Goal: Find specific page/section: Find specific page/section

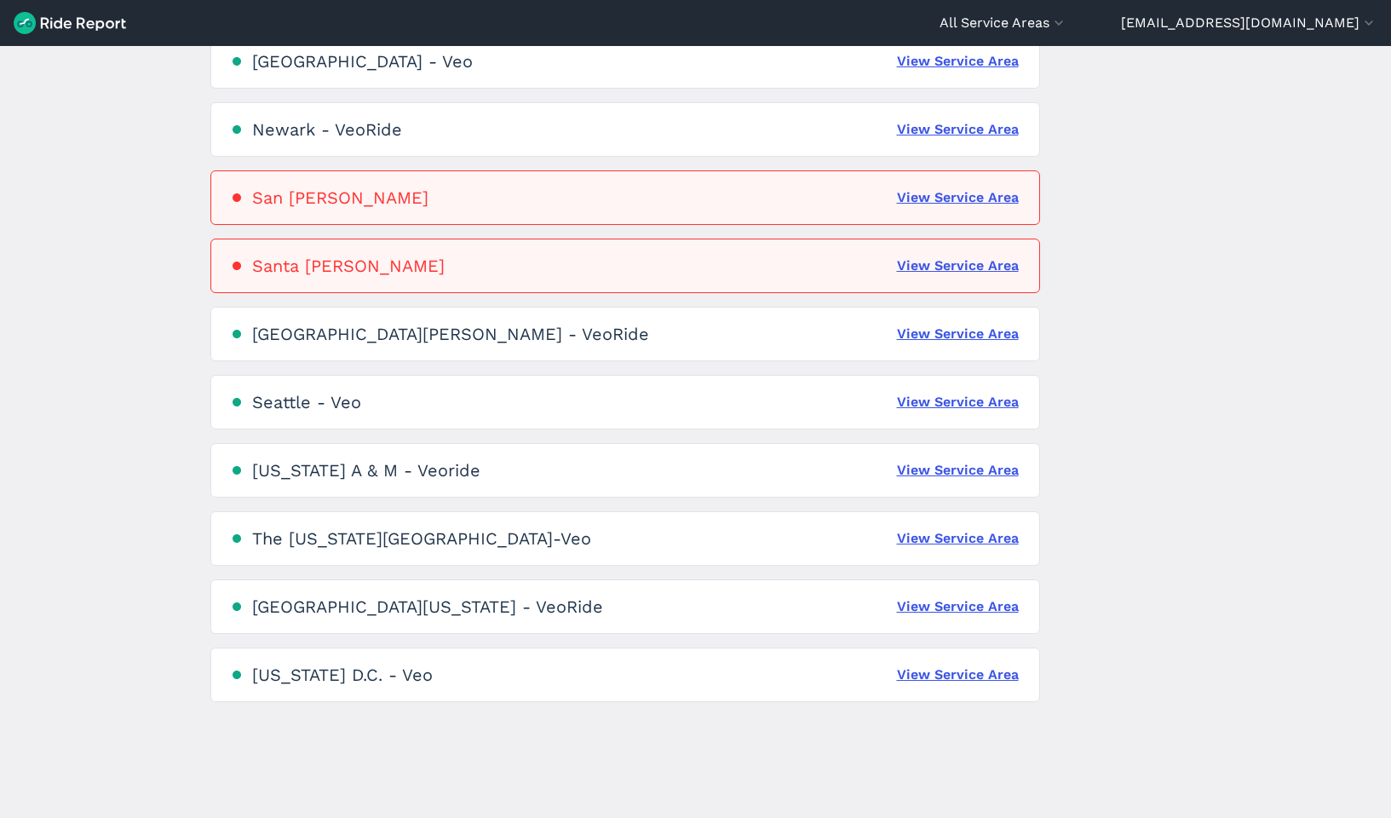
scroll to position [943, 0]
click at [971, 537] on link "View Service Area" at bounding box center [958, 538] width 122 height 20
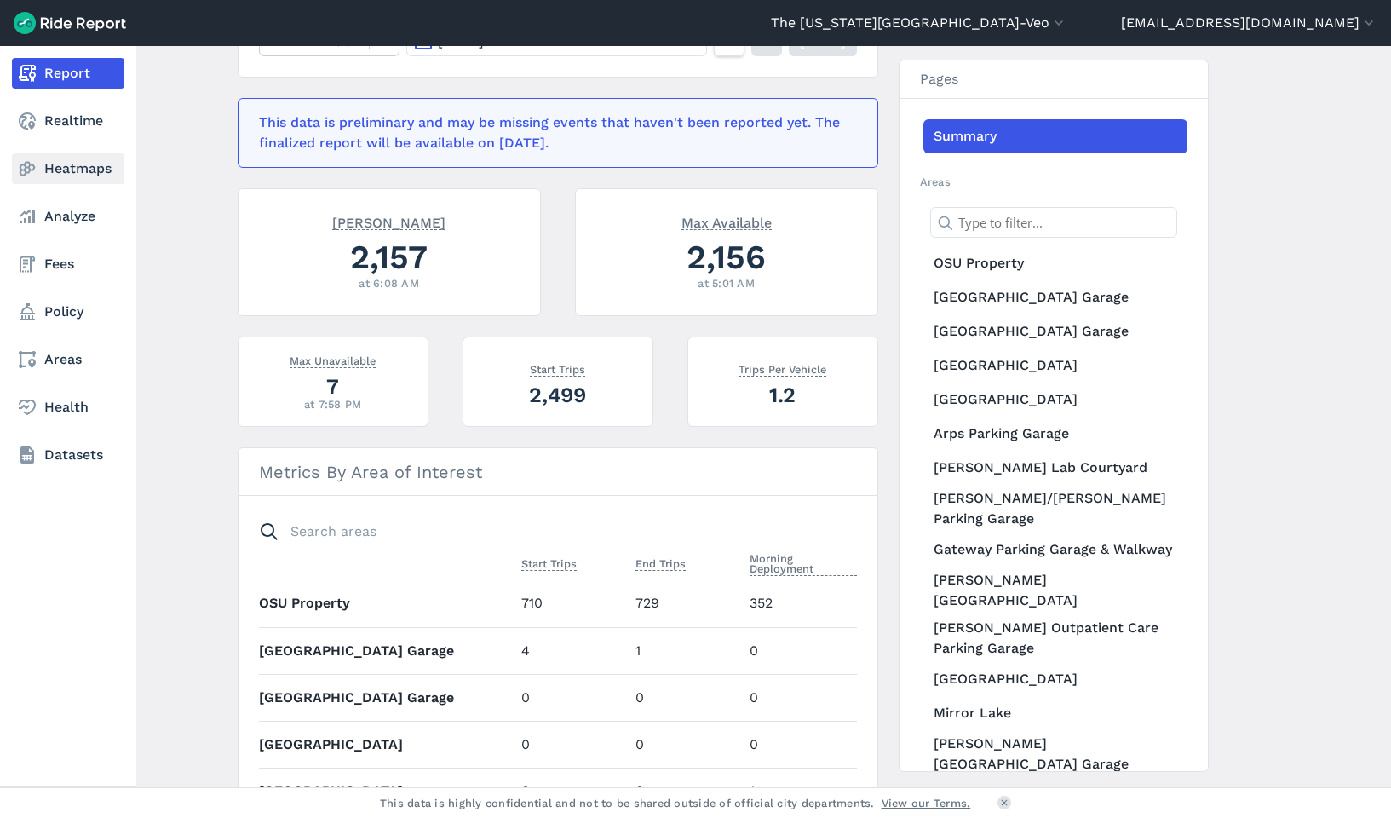
drag, startPoint x: 1330, startPoint y: 19, endPoint x: 28, endPoint y: 170, distance: 1311.1
click at [28, 170] on icon at bounding box center [27, 168] width 20 height 20
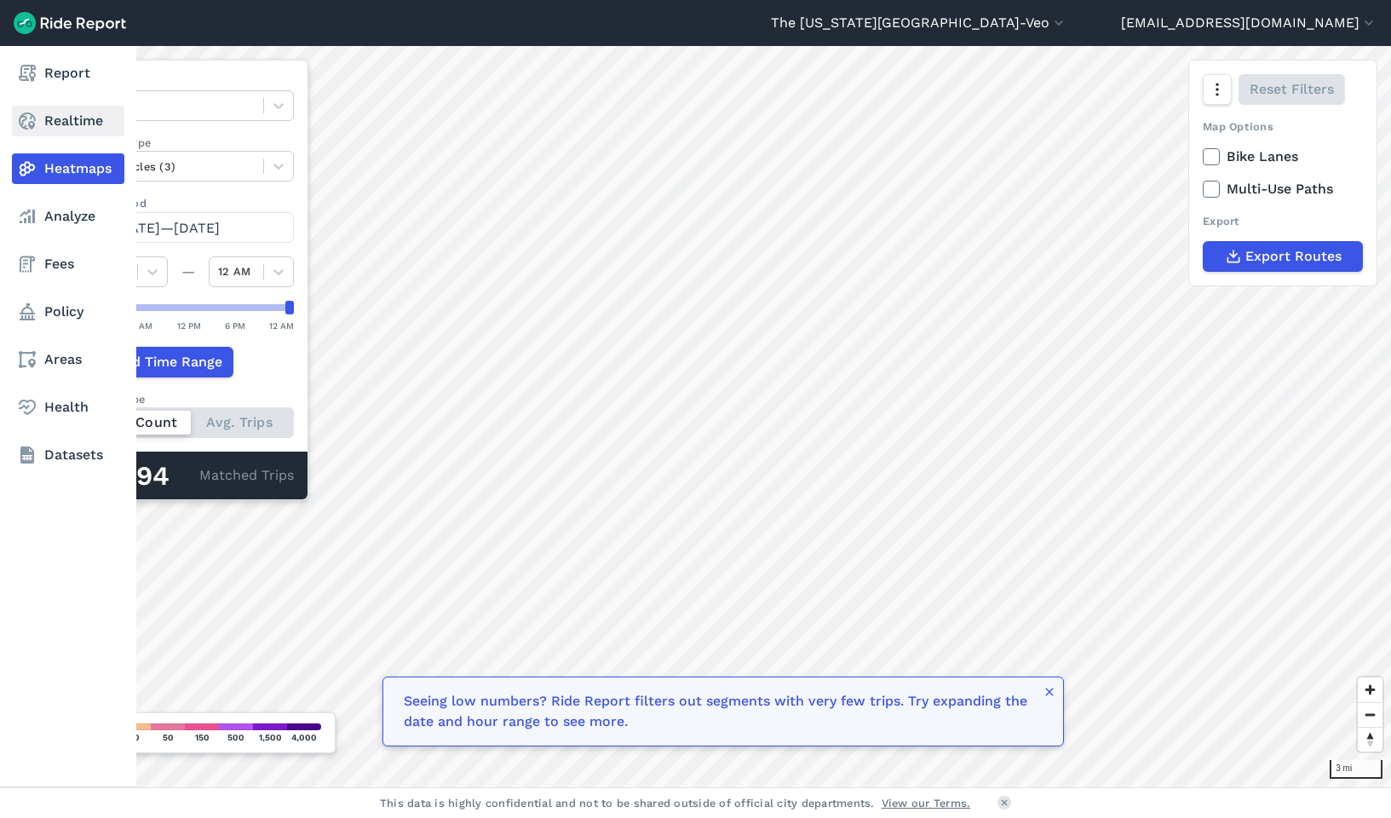
click at [50, 111] on link "Realtime" at bounding box center [68, 121] width 112 height 31
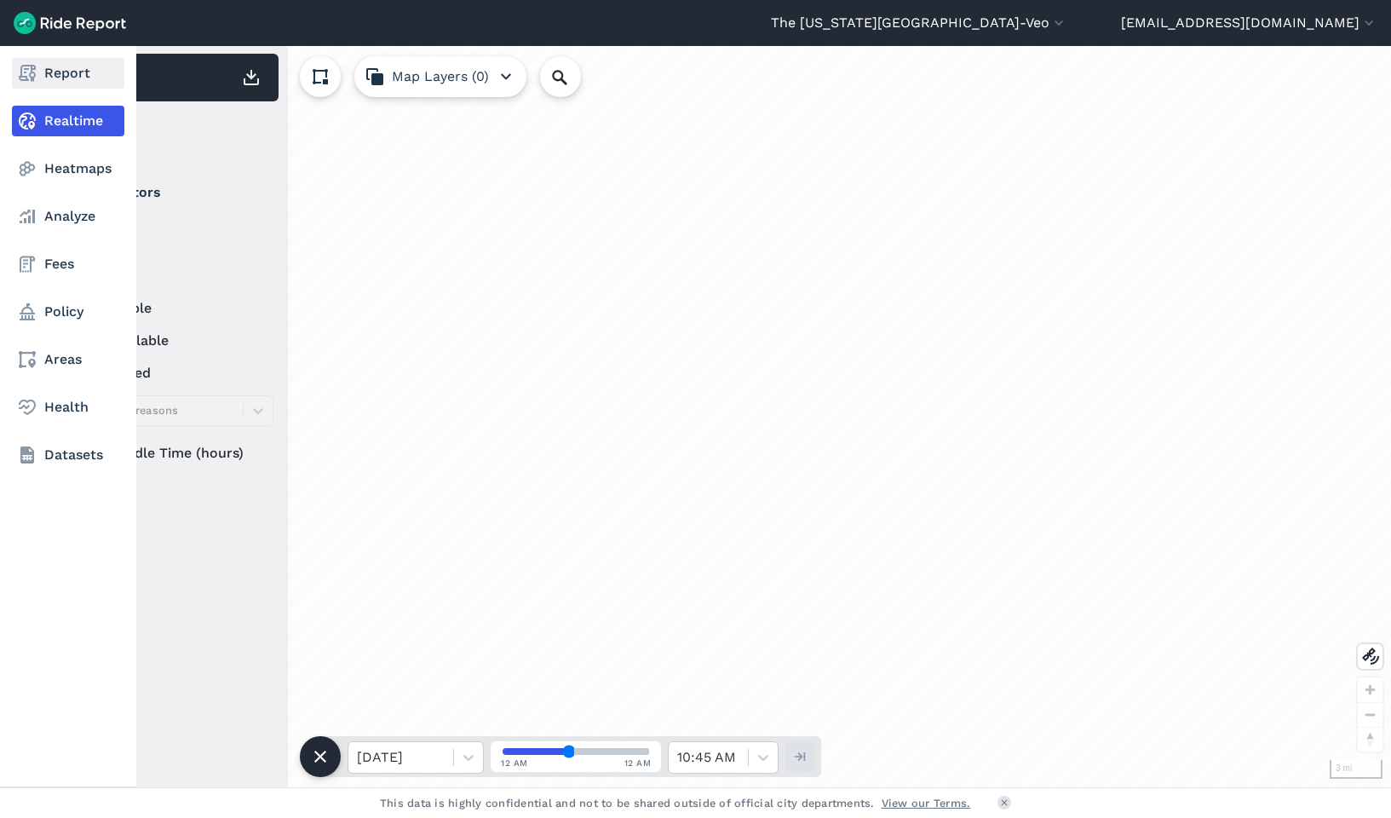
click at [67, 71] on link "Report" at bounding box center [68, 73] width 112 height 31
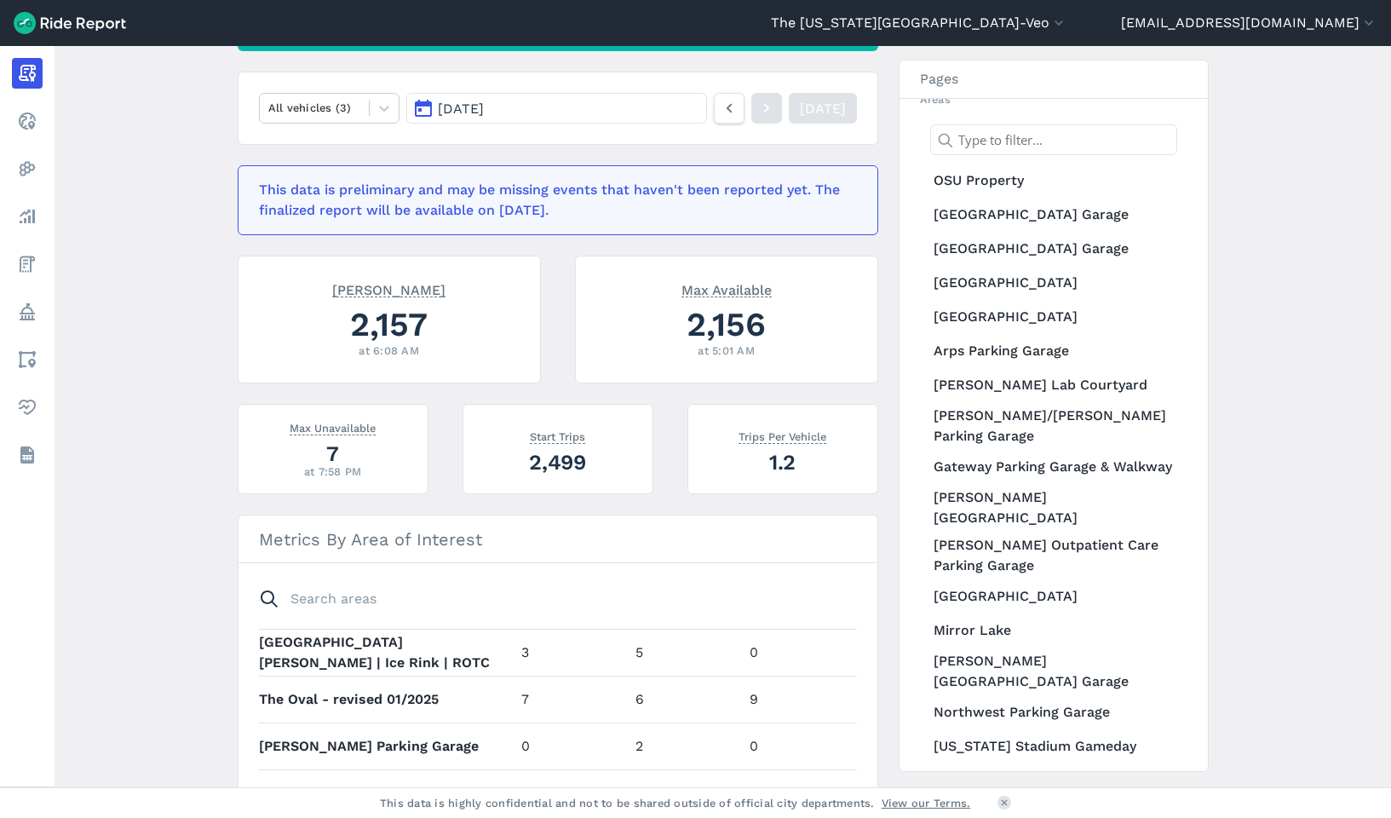
scroll to position [1111, 0]
